Goal: Communication & Community: Answer question/provide support

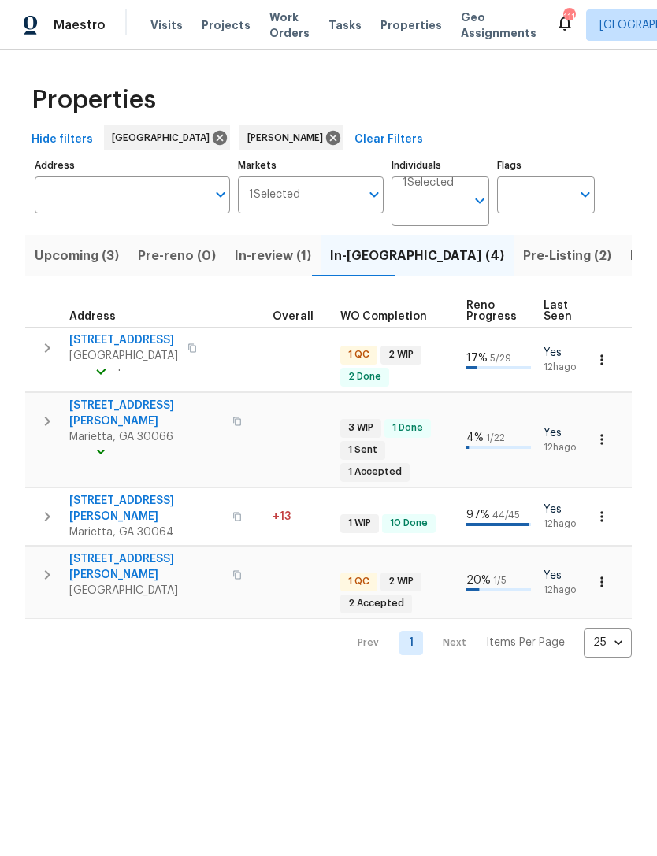
scroll to position [0, 587]
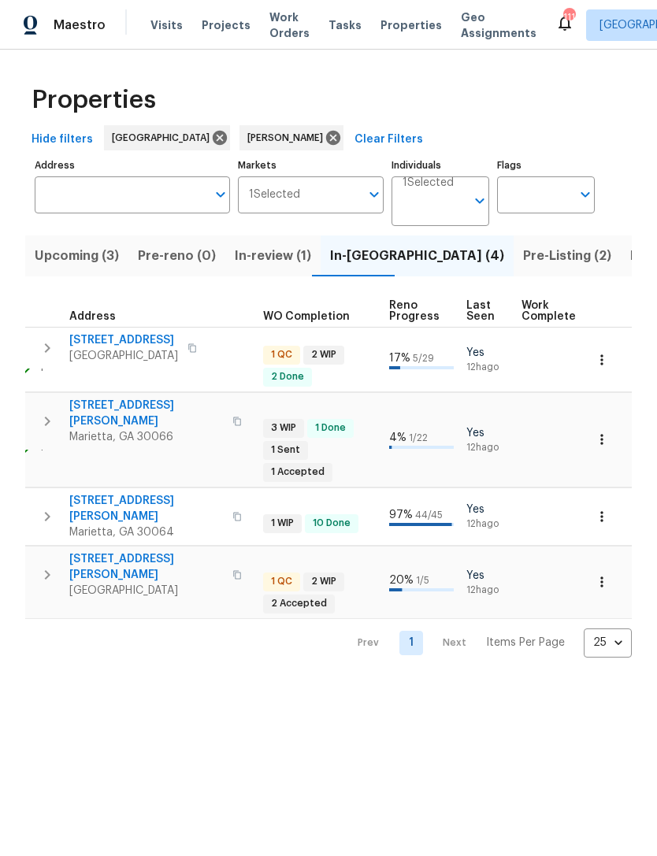
click at [523, 260] on span "Pre-Listing (2)" at bounding box center [567, 256] width 88 height 22
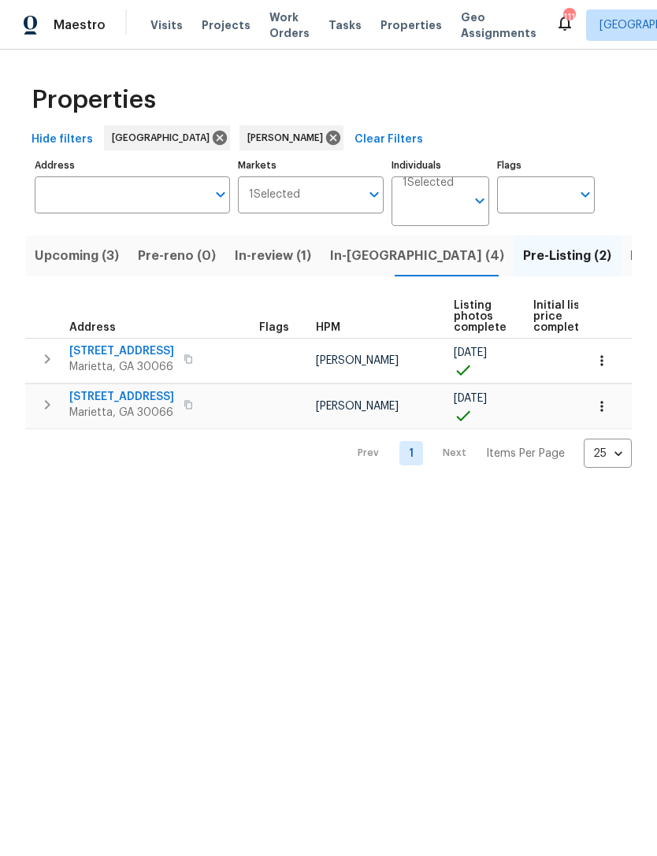
click at [621, 241] on button "Listed (11)" at bounding box center [661, 256] width 81 height 41
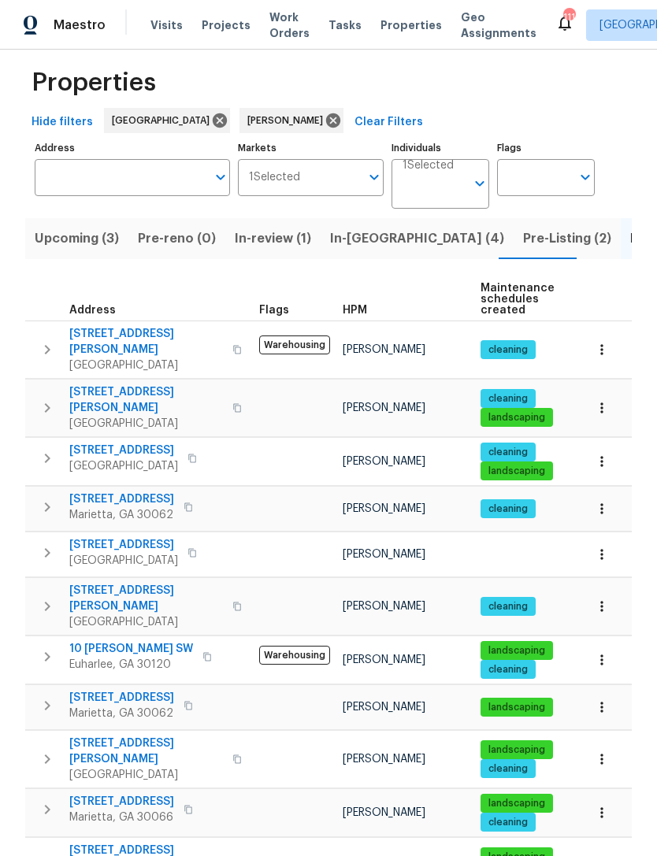
click at [94, 641] on span "10 [PERSON_NAME] SW" at bounding box center [131, 649] width 124 height 16
click at [107, 843] on span "[STREET_ADDRESS][PERSON_NAME]" at bounding box center [146, 859] width 154 height 32
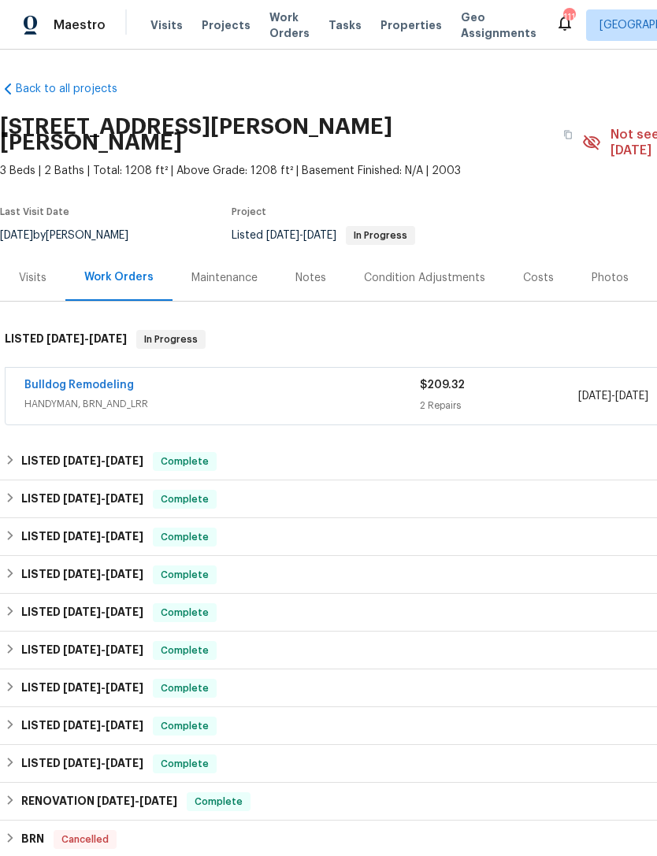
click at [77, 396] on span "HANDYMAN, BRN_AND_LRR" at bounding box center [221, 404] width 395 height 16
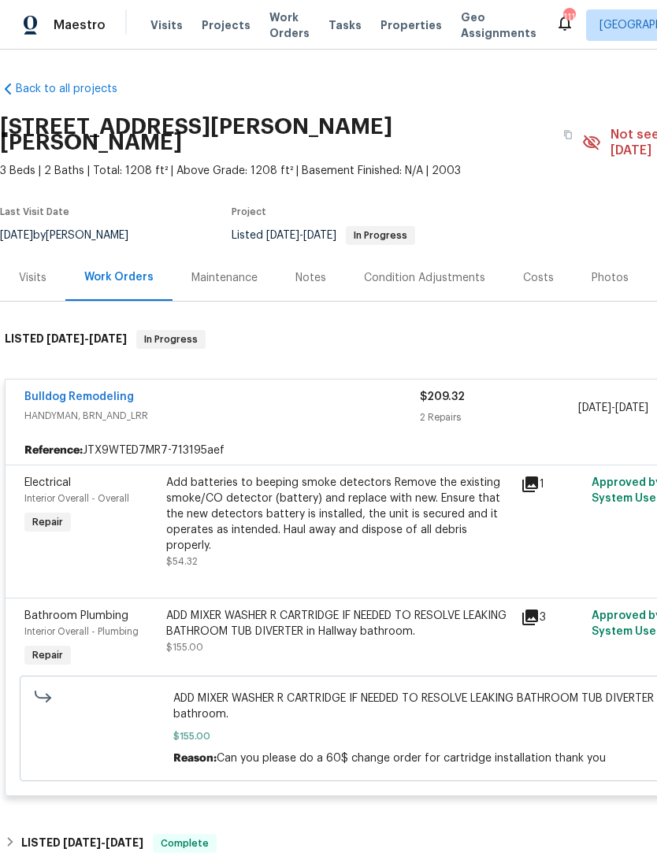
click at [43, 477] on span "Electrical" at bounding box center [47, 482] width 46 height 11
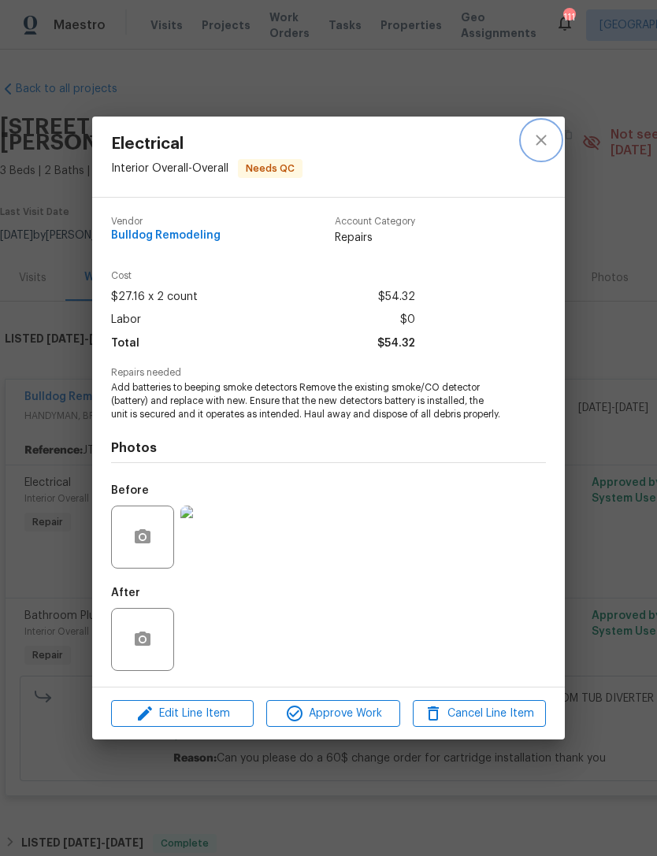
click at [533, 128] on button "close" at bounding box center [541, 140] width 38 height 38
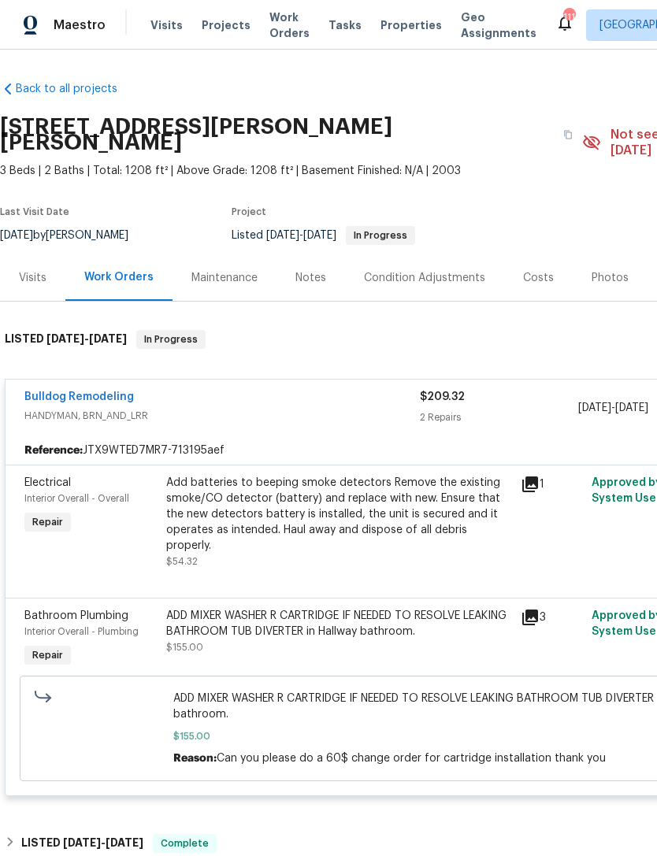
click at [71, 392] on link "Bulldog Remodeling" at bounding box center [78, 397] width 109 height 11
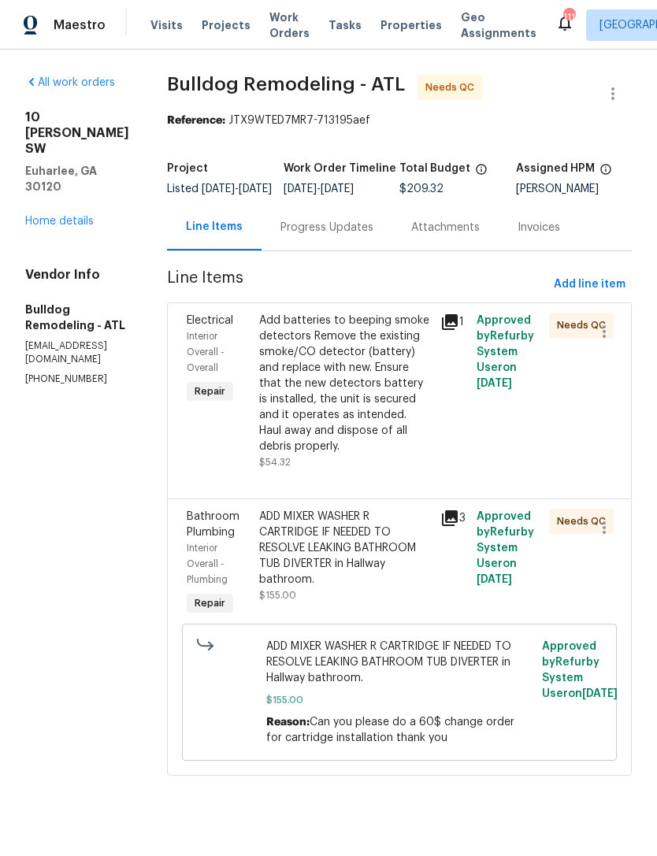
click at [331, 251] on div "Progress Updates" at bounding box center [327, 227] width 131 height 46
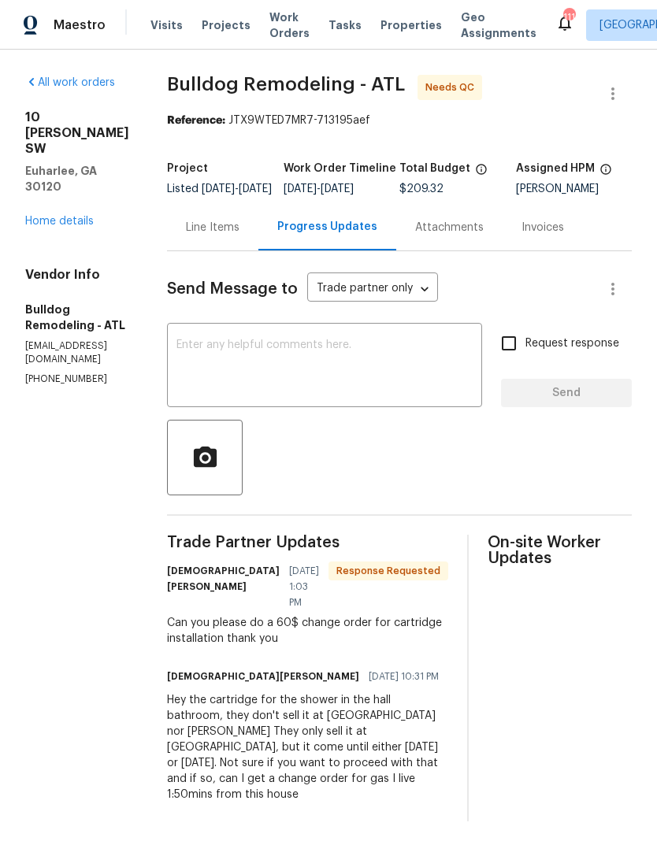
click at [245, 385] on textarea at bounding box center [324, 367] width 296 height 55
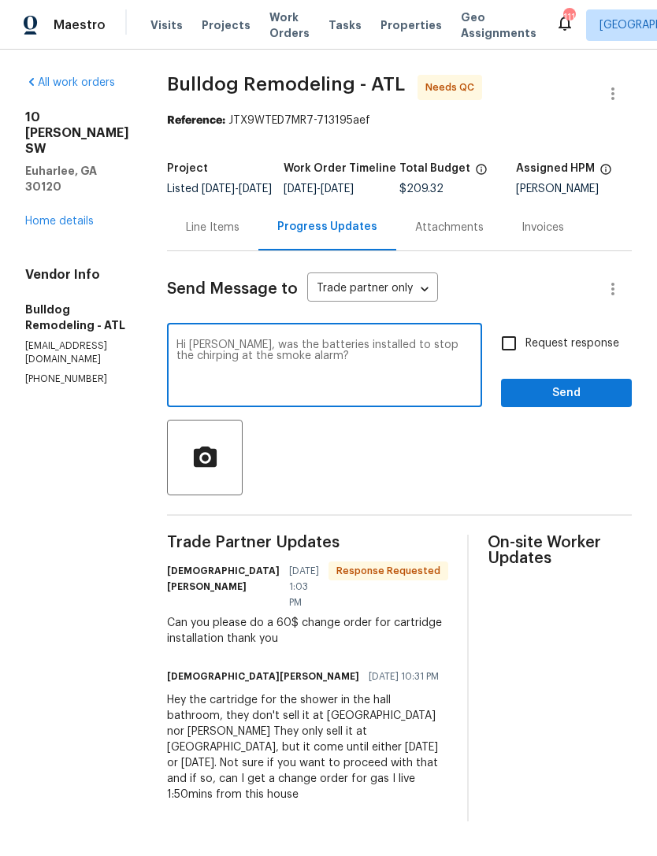
type textarea "Hi Nester, was the batteries installed to stop the chirping at the smoke alarm?"
click at [510, 354] on input "Request response" at bounding box center [508, 343] width 33 height 33
checkbox input "true"
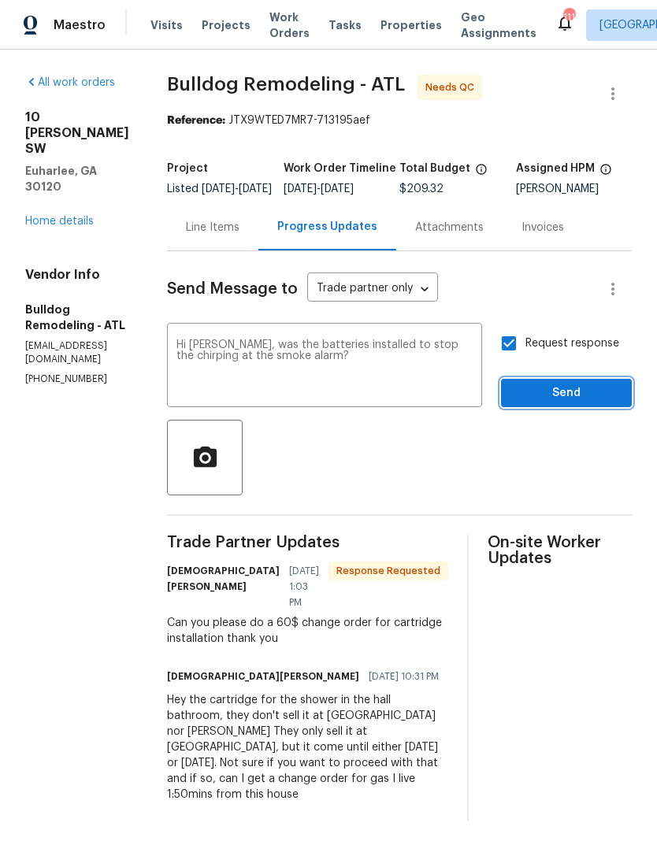
click at [544, 395] on button "Send" at bounding box center [566, 393] width 131 height 29
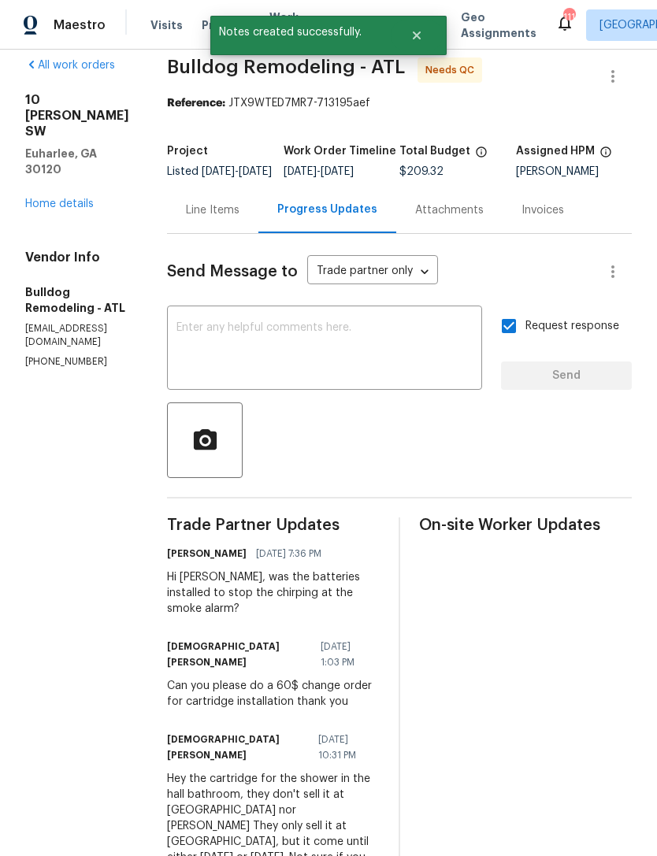
scroll to position [17, 0]
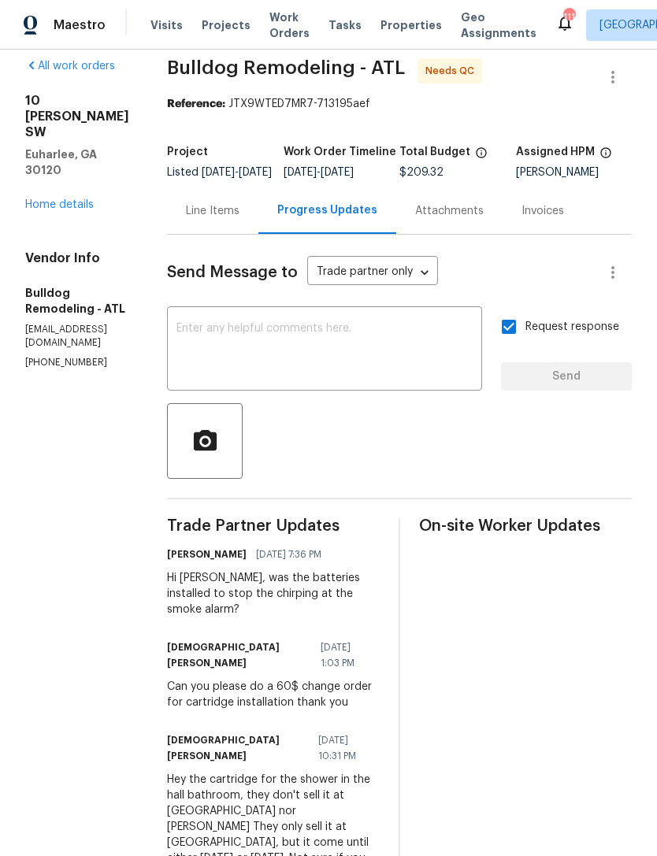
click at [64, 199] on link "Home details" at bounding box center [59, 204] width 69 height 11
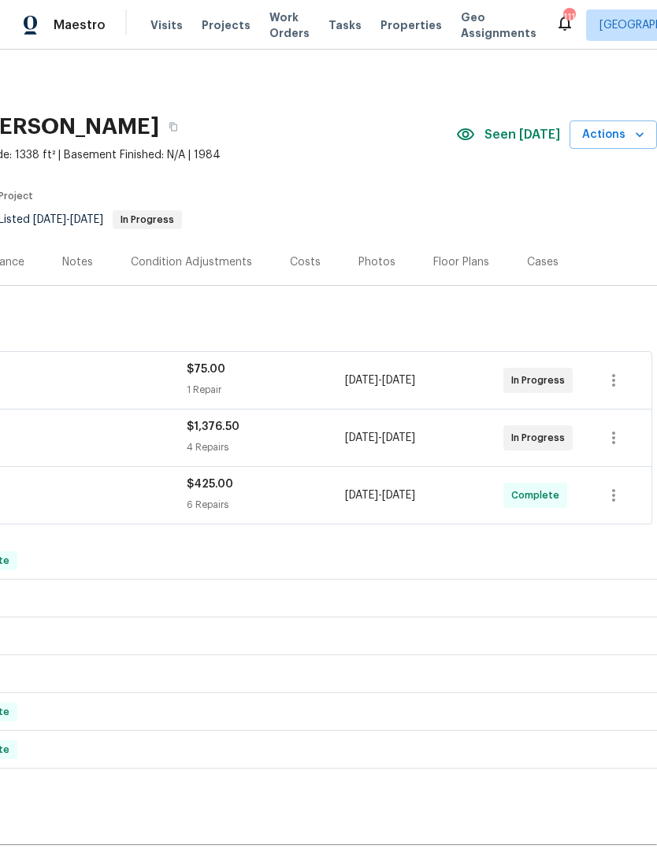
scroll to position [0, 233]
